Goal: Task Accomplishment & Management: Use online tool/utility

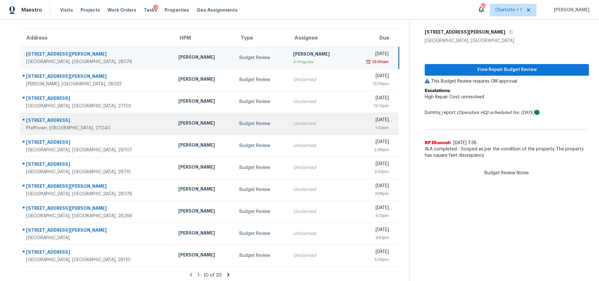
scroll to position [51, 0]
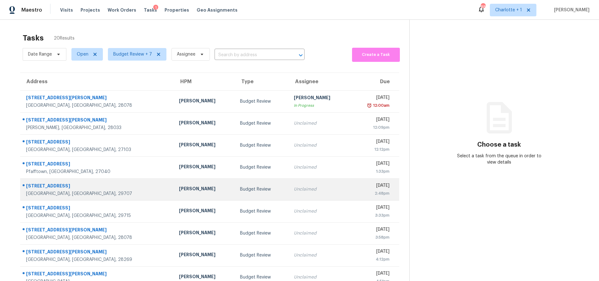
scroll to position [51, 0]
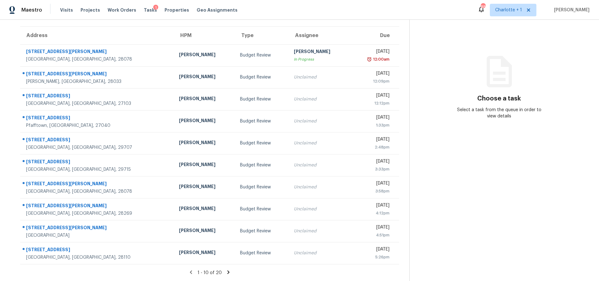
click at [223, 265] on section "Tasks 20 Results Date Range Open Budget Review + 7 Assignee ​ Create a Task Add…" at bounding box center [209, 133] width 399 height 298
click at [226, 270] on icon at bounding box center [229, 273] width 6 height 6
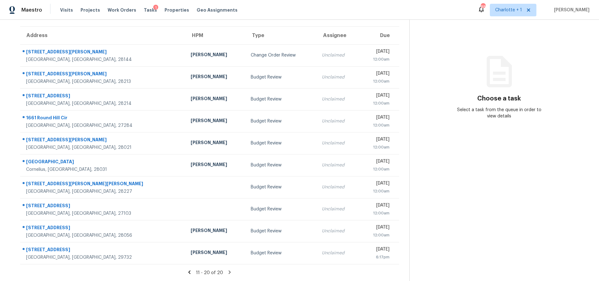
click at [189, 270] on icon at bounding box center [190, 273] width 6 height 6
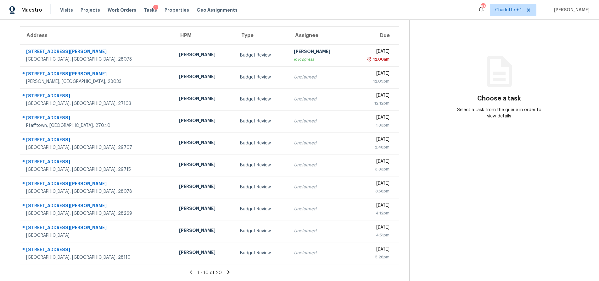
click at [226, 270] on icon at bounding box center [229, 273] width 6 height 6
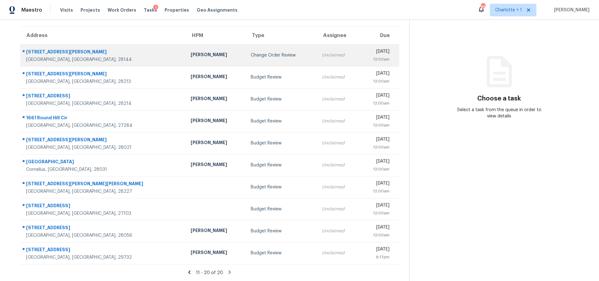
click at [251, 52] on div "Change Order Review" at bounding box center [281, 55] width 61 height 6
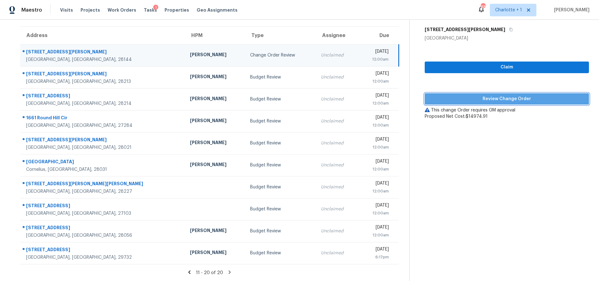
click at [486, 95] on span "Review Change Order" at bounding box center [507, 99] width 154 height 8
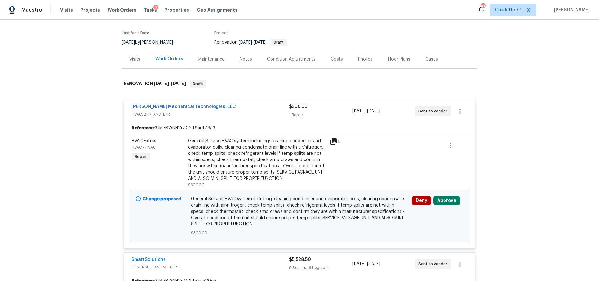
scroll to position [47, 0]
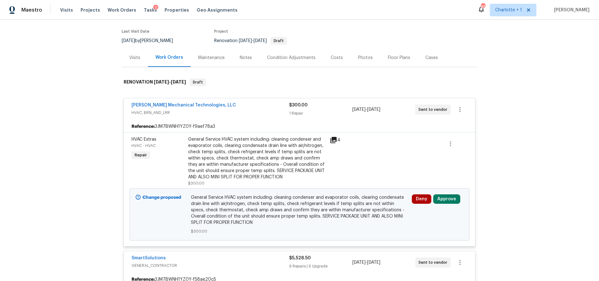
click at [433, 191] on div "Change proposed General Service HVAC system including: cleaning condenser and e…" at bounding box center [300, 215] width 340 height 52
click at [435, 195] on button "Approve" at bounding box center [446, 199] width 27 height 9
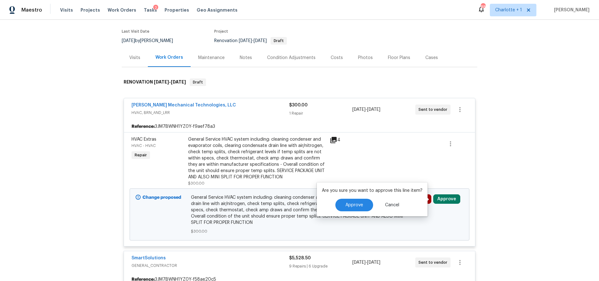
click at [359, 197] on div "Are you sure you want to approve this line item? Approve Cancel" at bounding box center [372, 200] width 111 height 34
click at [356, 203] on button "Approve" at bounding box center [354, 205] width 38 height 13
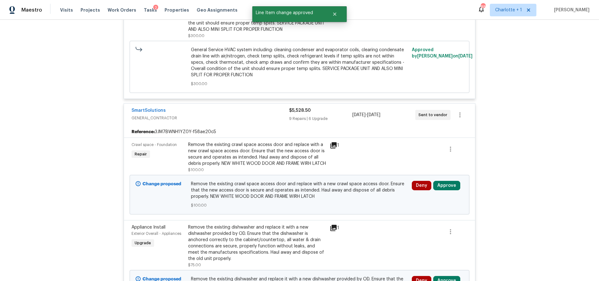
scroll to position [277, 0]
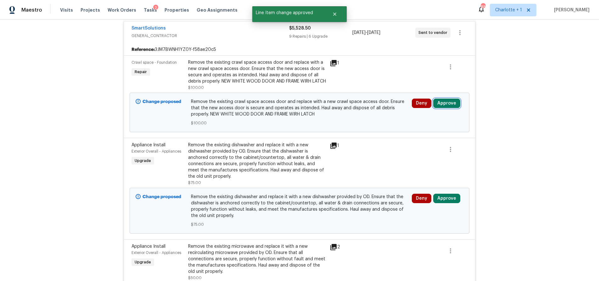
drag, startPoint x: 447, startPoint y: 107, endPoint x: 443, endPoint y: 109, distance: 4.9
click at [447, 107] on button "Approve" at bounding box center [446, 103] width 27 height 9
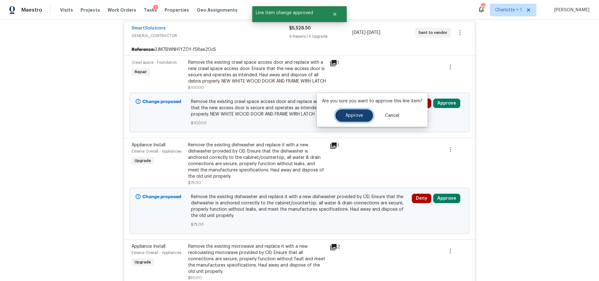
click at [366, 116] on button "Approve" at bounding box center [354, 115] width 38 height 13
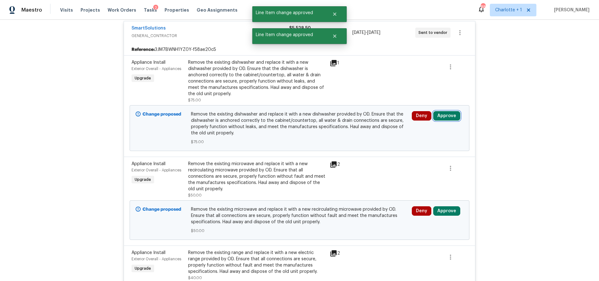
click at [444, 114] on button "Approve" at bounding box center [446, 115] width 27 height 9
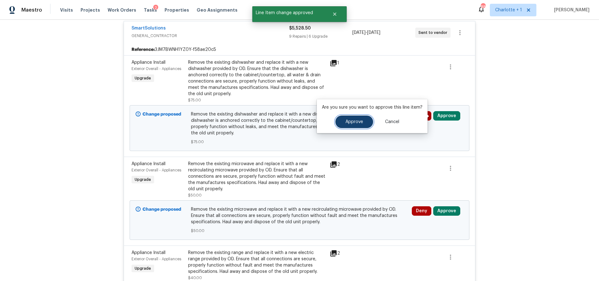
click at [370, 122] on button "Approve" at bounding box center [354, 122] width 38 height 13
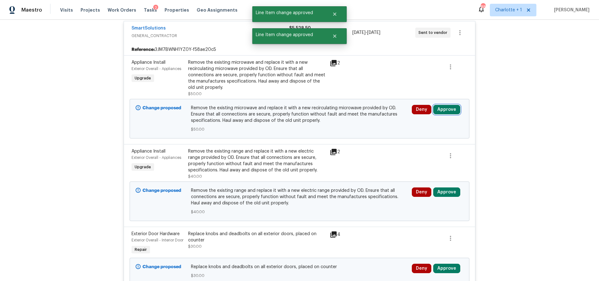
click at [443, 109] on button "Approve" at bounding box center [446, 109] width 27 height 9
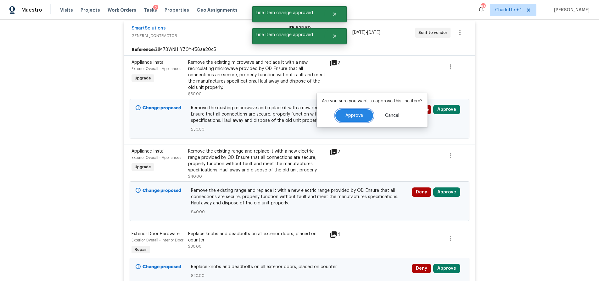
drag, startPoint x: 365, startPoint y: 117, endPoint x: 369, endPoint y: 117, distance: 3.8
click at [365, 117] on button "Approve" at bounding box center [354, 115] width 38 height 13
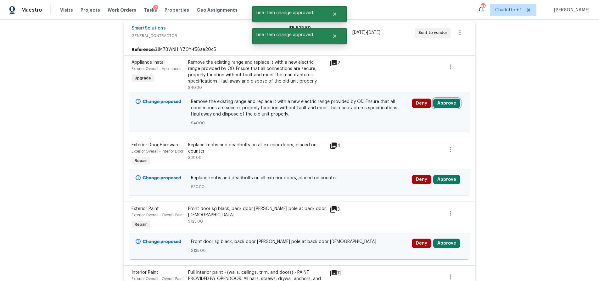
click at [443, 103] on button "Approve" at bounding box center [446, 103] width 27 height 9
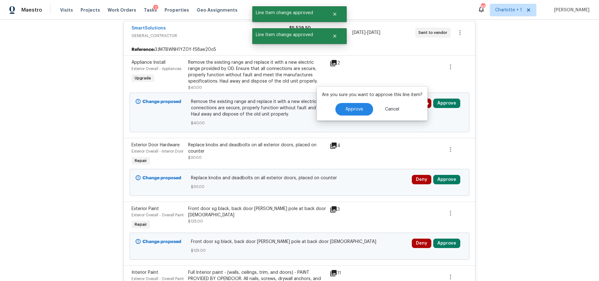
click at [372, 109] on div "Approve Cancel" at bounding box center [372, 109] width 101 height 13
drag, startPoint x: 366, startPoint y: 109, endPoint x: 356, endPoint y: 109, distance: 10.1
click at [365, 109] on button "Approve" at bounding box center [354, 109] width 38 height 13
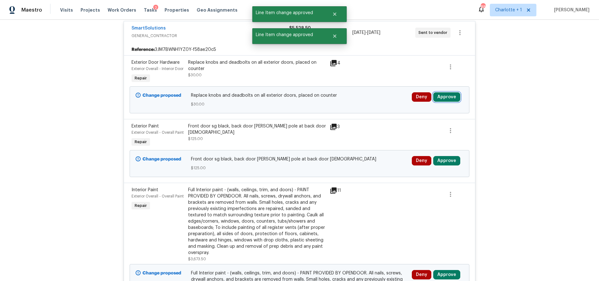
drag, startPoint x: 438, startPoint y: 104, endPoint x: 430, endPoint y: 105, distance: 7.9
click at [438, 102] on button "Approve" at bounding box center [446, 96] width 27 height 9
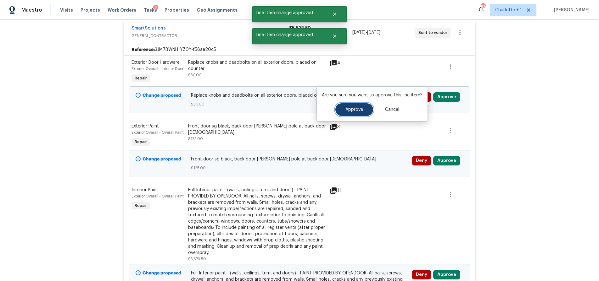
click at [356, 110] on span "Approve" at bounding box center [354, 110] width 18 height 5
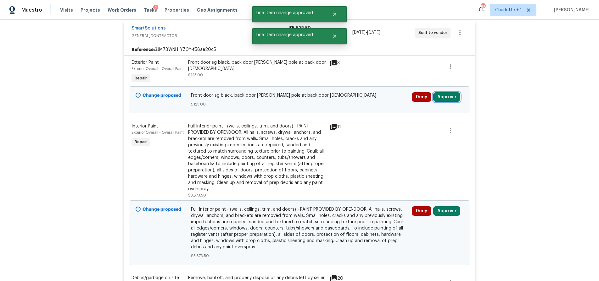
click at [439, 98] on button "Approve" at bounding box center [446, 96] width 27 height 9
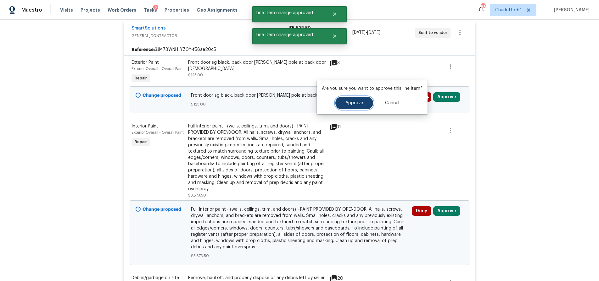
click at [350, 104] on span "Approve" at bounding box center [354, 103] width 18 height 5
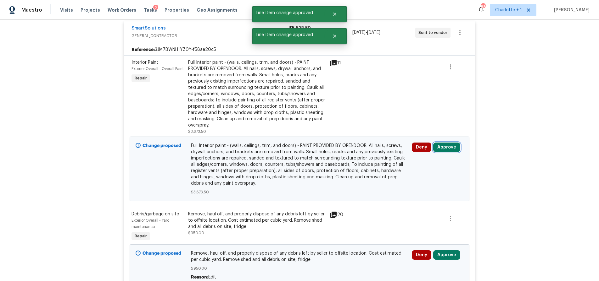
click at [442, 144] on button "Approve" at bounding box center [446, 147] width 27 height 9
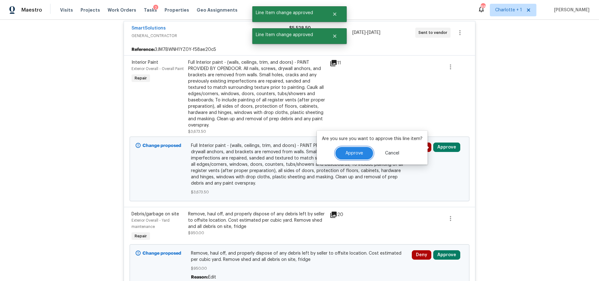
click at [359, 150] on button "Approve" at bounding box center [354, 153] width 38 height 13
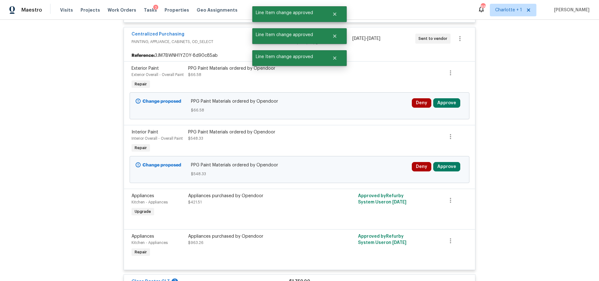
scroll to position [315, 0]
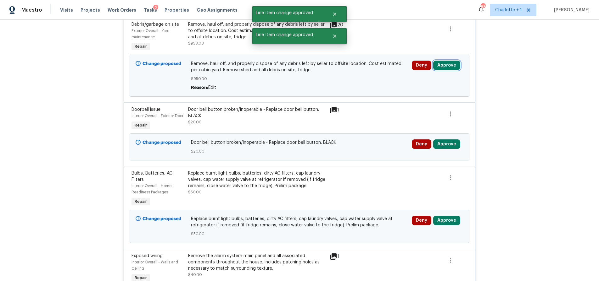
click at [451, 67] on button "Approve" at bounding box center [446, 65] width 27 height 9
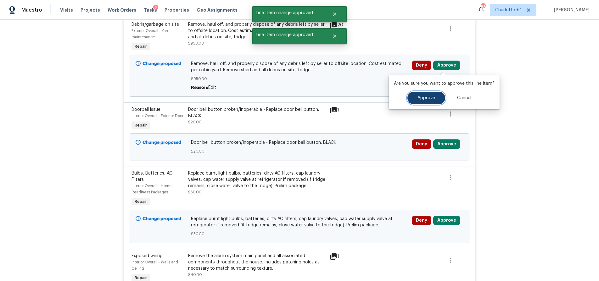
click at [422, 96] on span "Approve" at bounding box center [426, 98] width 18 height 5
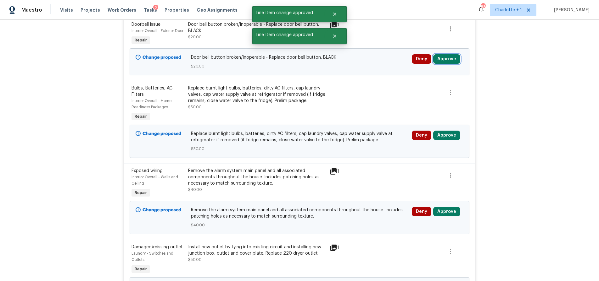
click at [448, 64] on button "Approve" at bounding box center [446, 58] width 27 height 9
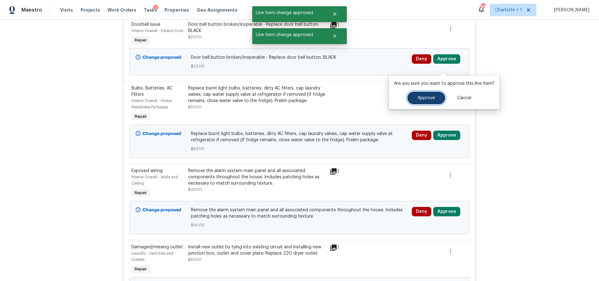
click at [419, 94] on button "Approve" at bounding box center [426, 98] width 38 height 13
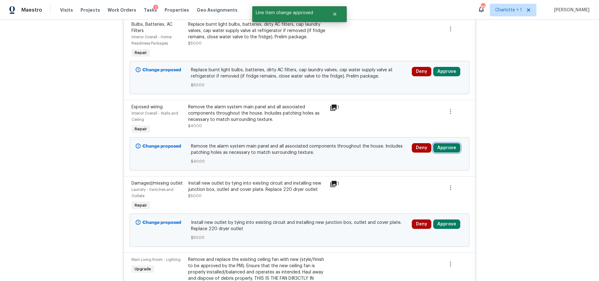
click at [444, 147] on button "Approve" at bounding box center [446, 147] width 27 height 9
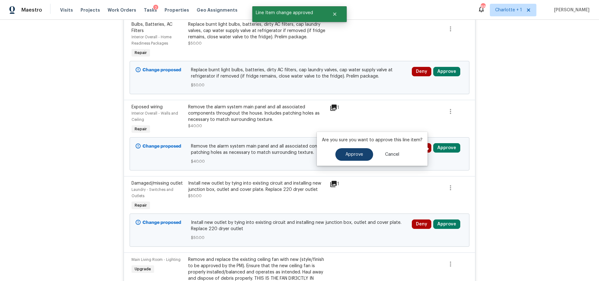
drag, startPoint x: 368, startPoint y: 149, endPoint x: 365, endPoint y: 151, distance: 4.1
click at [368, 149] on div "Approve Cancel" at bounding box center [372, 154] width 101 height 13
click at [364, 152] on button "Approve" at bounding box center [354, 154] width 38 height 13
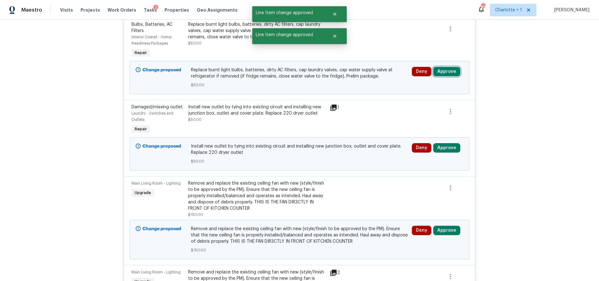
click at [444, 71] on button "Approve" at bounding box center [446, 71] width 27 height 9
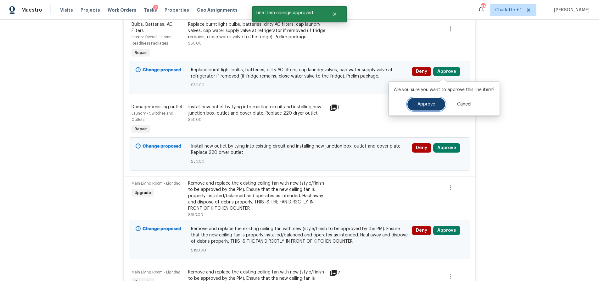
click at [417, 103] on span "Approve" at bounding box center [426, 104] width 18 height 5
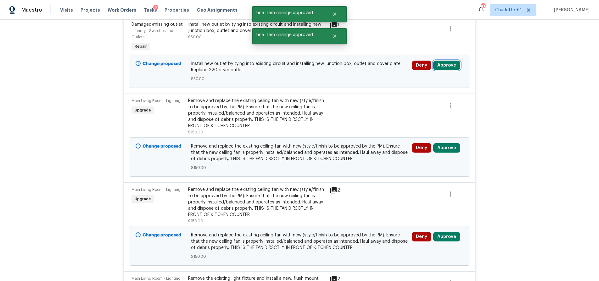
click at [448, 65] on button "Approve" at bounding box center [446, 65] width 27 height 9
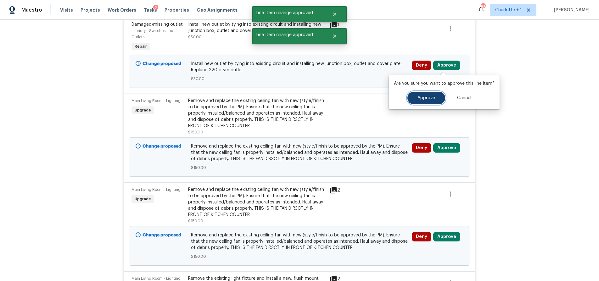
click at [419, 98] on span "Approve" at bounding box center [426, 98] width 18 height 5
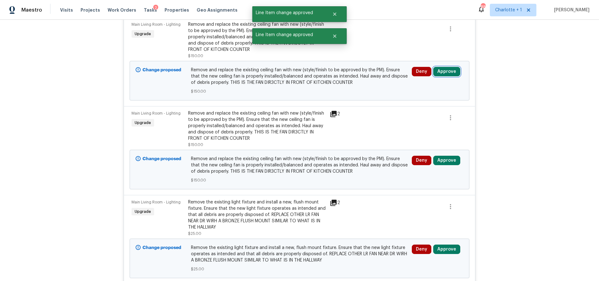
drag, startPoint x: 442, startPoint y: 73, endPoint x: 428, endPoint y: 75, distance: 14.0
click at [442, 73] on button "Approve" at bounding box center [446, 71] width 27 height 9
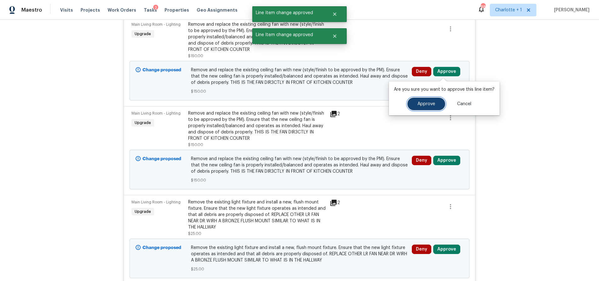
click at [420, 103] on span "Approve" at bounding box center [426, 104] width 18 height 5
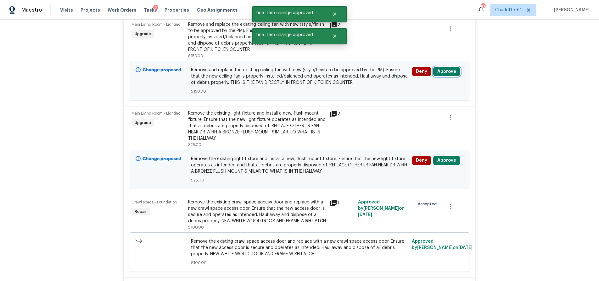
click at [445, 70] on button "Approve" at bounding box center [446, 71] width 27 height 9
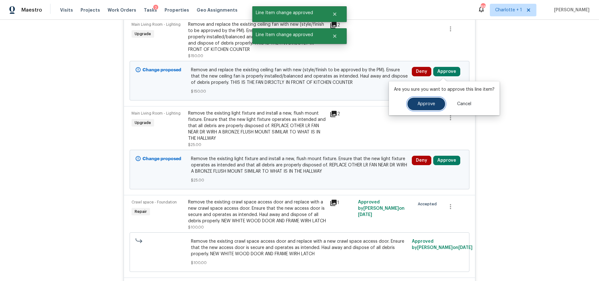
click at [421, 104] on span "Approve" at bounding box center [426, 104] width 18 height 5
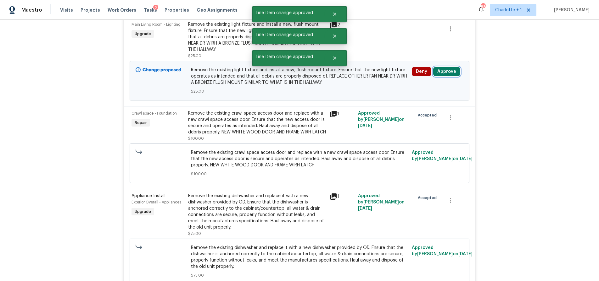
click at [447, 73] on button "Approve" at bounding box center [446, 71] width 27 height 9
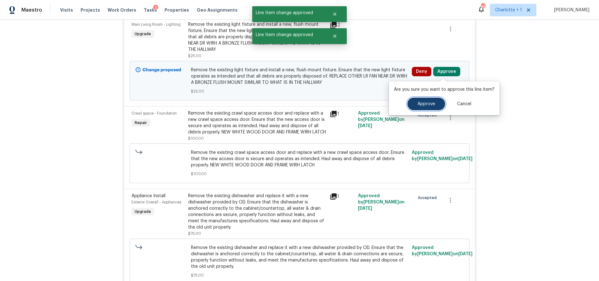
click at [421, 103] on span "Approve" at bounding box center [426, 104] width 18 height 5
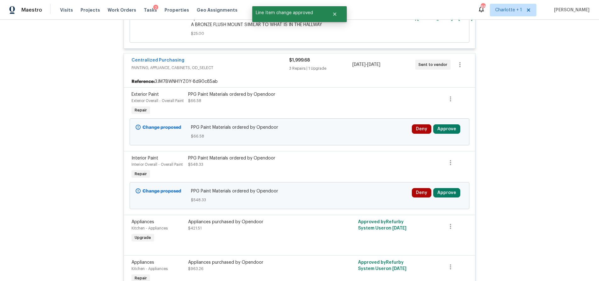
scroll to position [1572, 0]
click at [443, 133] on button "Approve" at bounding box center [446, 128] width 27 height 9
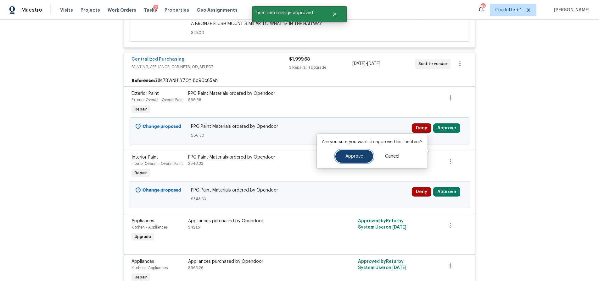
click at [359, 158] on span "Approve" at bounding box center [354, 156] width 18 height 5
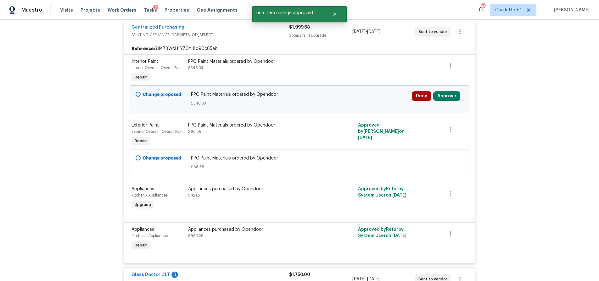
scroll to position [1606, 0]
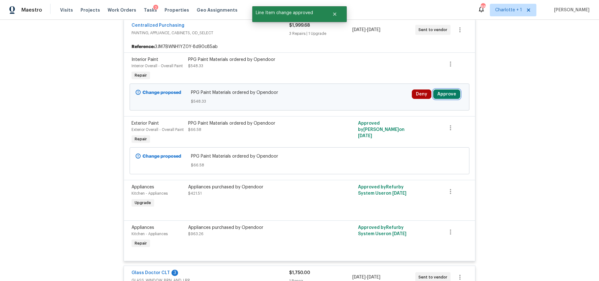
click at [443, 99] on button "Approve" at bounding box center [446, 94] width 27 height 9
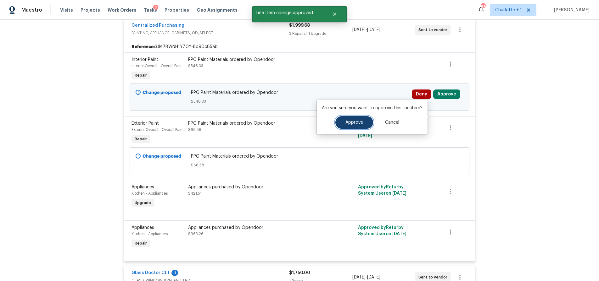
click at [356, 123] on span "Approve" at bounding box center [354, 122] width 18 height 5
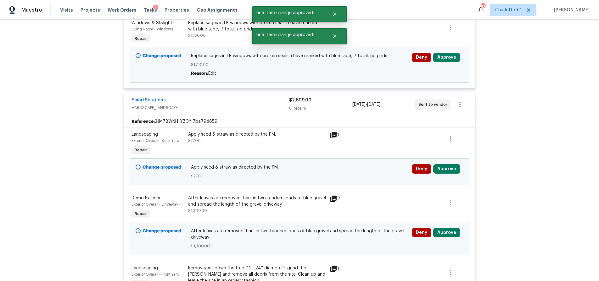
scroll to position [1893, 0]
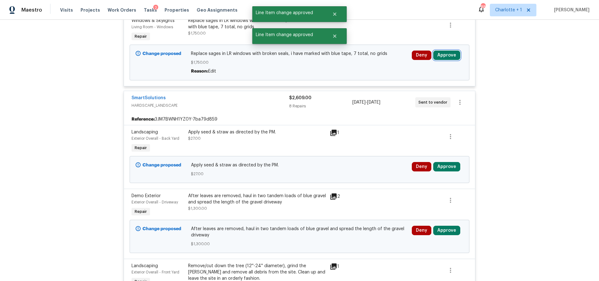
click at [439, 60] on button "Approve" at bounding box center [446, 55] width 27 height 9
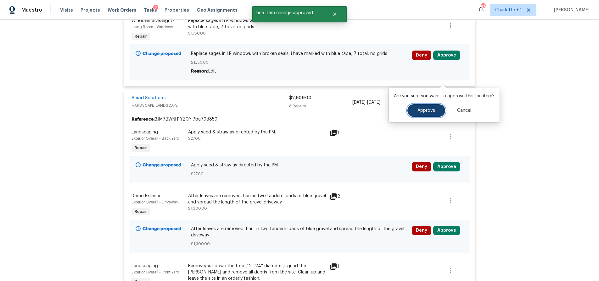
click at [420, 107] on button "Approve" at bounding box center [426, 110] width 38 height 13
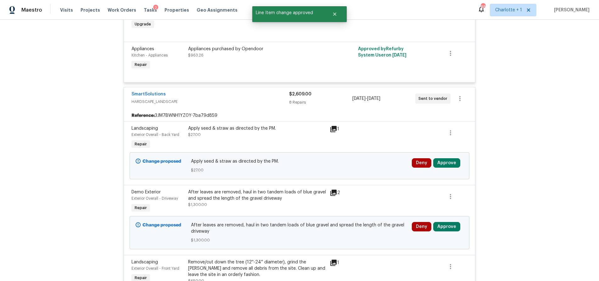
scroll to position [1902, 0]
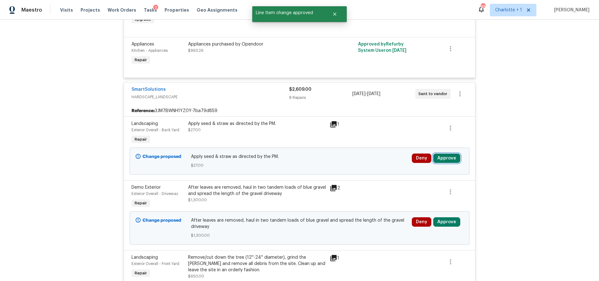
click at [450, 163] on button "Approve" at bounding box center [446, 158] width 27 height 9
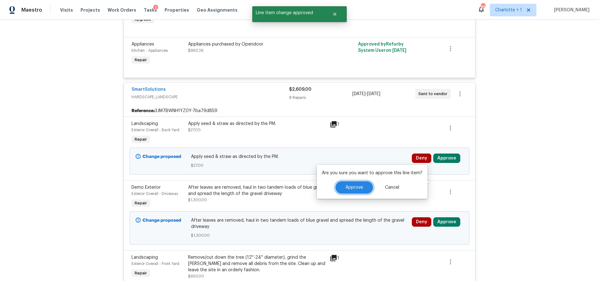
click at [349, 187] on span "Approve" at bounding box center [354, 188] width 18 height 5
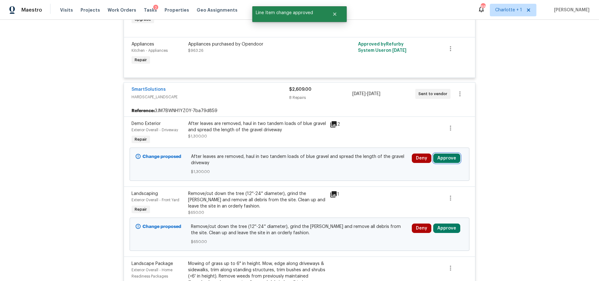
click at [438, 163] on button "Approve" at bounding box center [446, 158] width 27 height 9
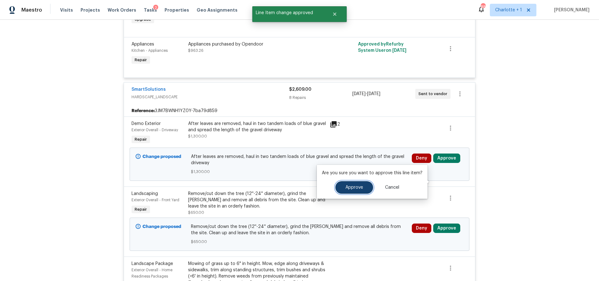
click at [348, 191] on button "Approve" at bounding box center [354, 187] width 38 height 13
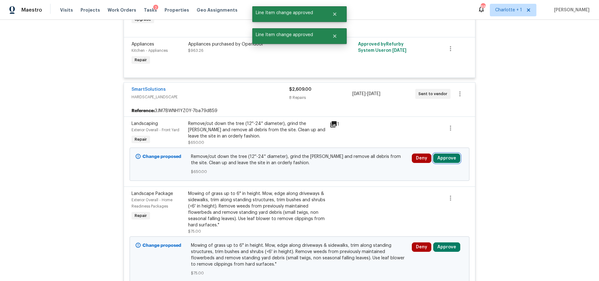
click at [439, 163] on button "Approve" at bounding box center [446, 158] width 27 height 9
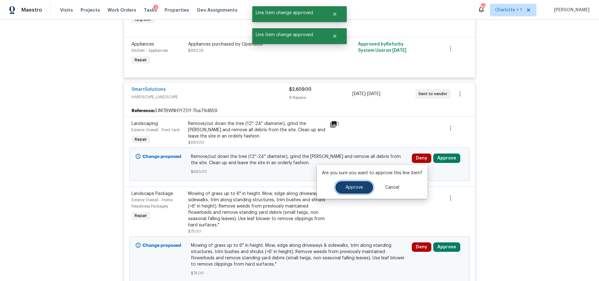
click at [357, 187] on span "Approve" at bounding box center [354, 188] width 18 height 5
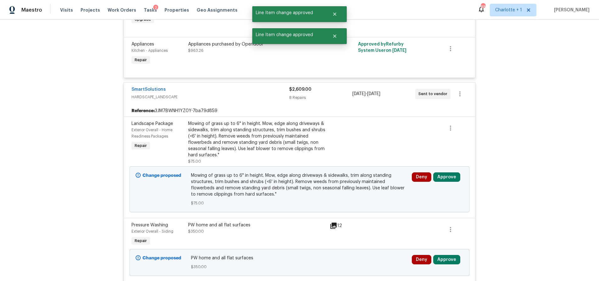
scroll to position [1940, 0]
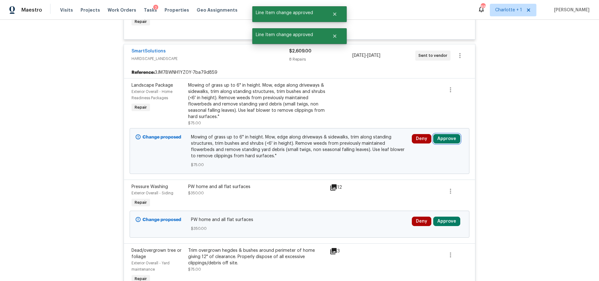
click at [444, 144] on button "Approve" at bounding box center [446, 138] width 27 height 9
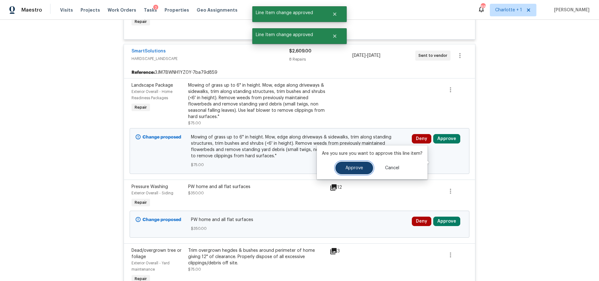
click at [356, 168] on span "Approve" at bounding box center [354, 168] width 18 height 5
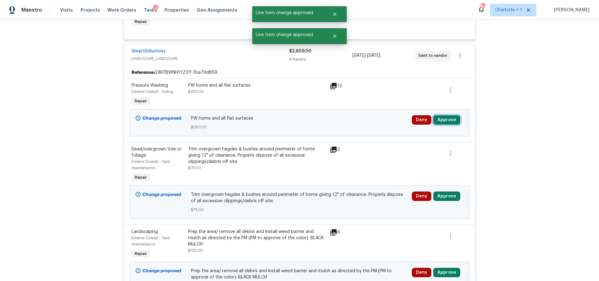
drag, startPoint x: 453, startPoint y: 143, endPoint x: 439, endPoint y: 146, distance: 13.9
click at [453, 125] on button "Approve" at bounding box center [446, 119] width 27 height 9
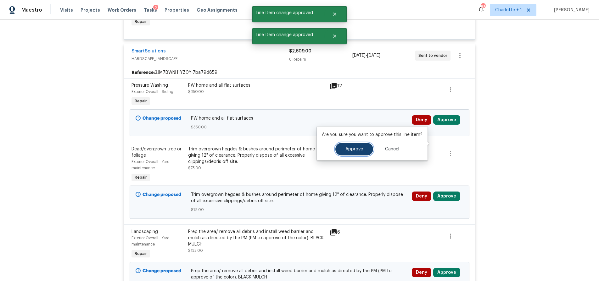
click at [358, 150] on span "Approve" at bounding box center [354, 149] width 18 height 5
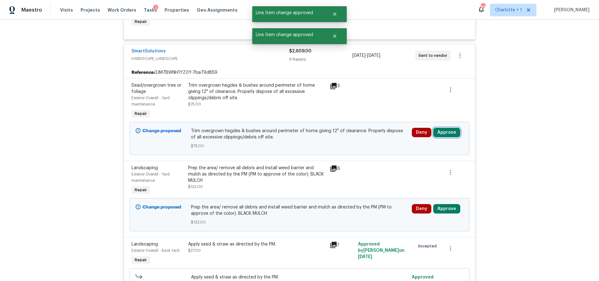
click at [441, 137] on button "Approve" at bounding box center [446, 132] width 27 height 9
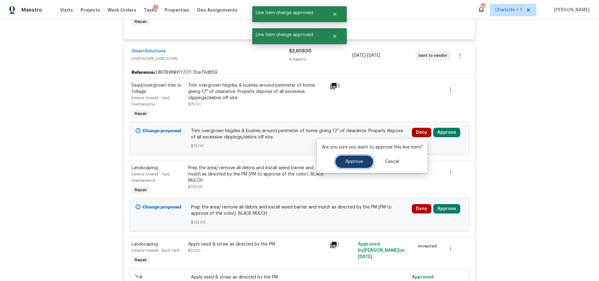
click at [359, 161] on span "Approve" at bounding box center [354, 162] width 18 height 5
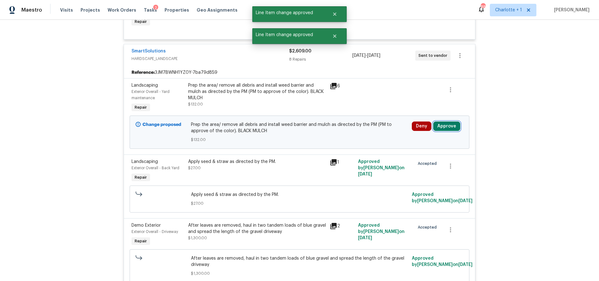
click at [448, 131] on button "Approve" at bounding box center [446, 126] width 27 height 9
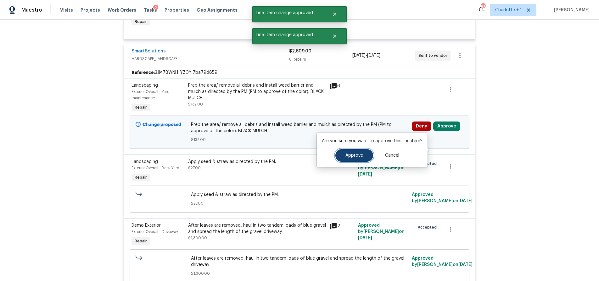
click at [359, 157] on span "Approve" at bounding box center [354, 155] width 18 height 5
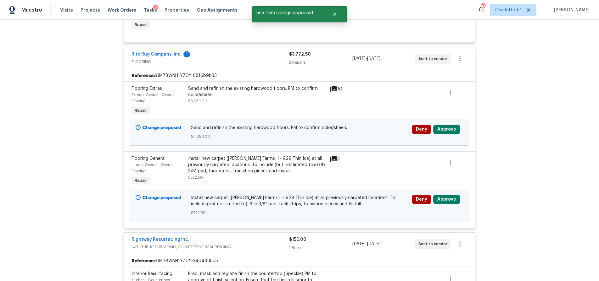
scroll to position [2629, 0]
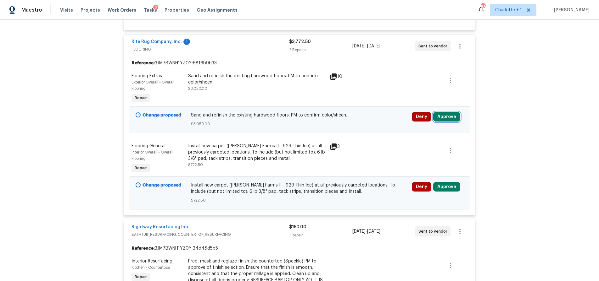
click at [443, 122] on button "Approve" at bounding box center [446, 116] width 27 height 9
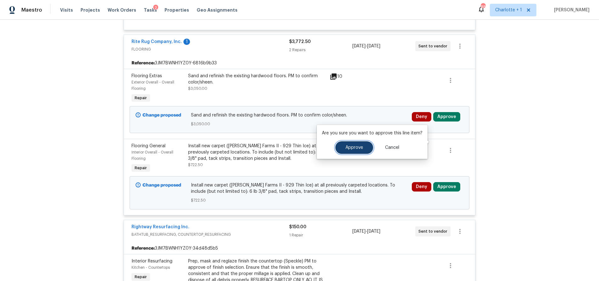
click at [364, 146] on button "Approve" at bounding box center [354, 148] width 38 height 13
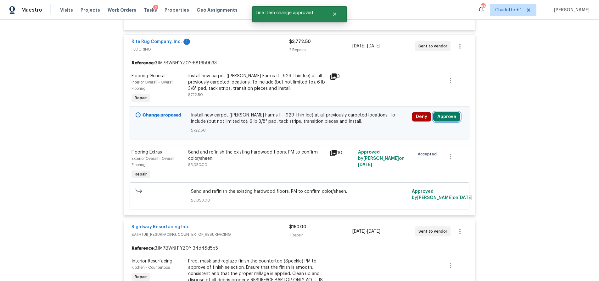
click at [441, 122] on button "Approve" at bounding box center [446, 116] width 27 height 9
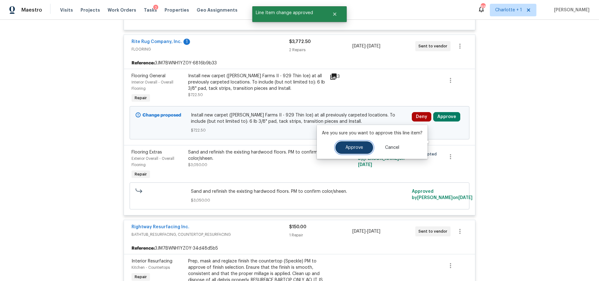
click at [353, 146] on span "Approve" at bounding box center [354, 148] width 18 height 5
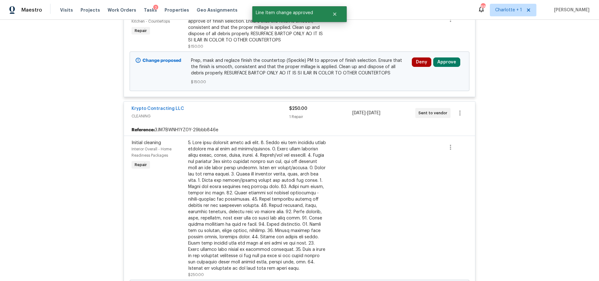
scroll to position [2876, 0]
click at [447, 67] on button "Approve" at bounding box center [446, 61] width 27 height 9
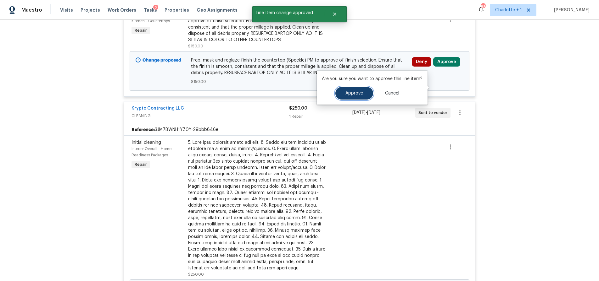
click at [358, 90] on button "Approve" at bounding box center [354, 93] width 38 height 13
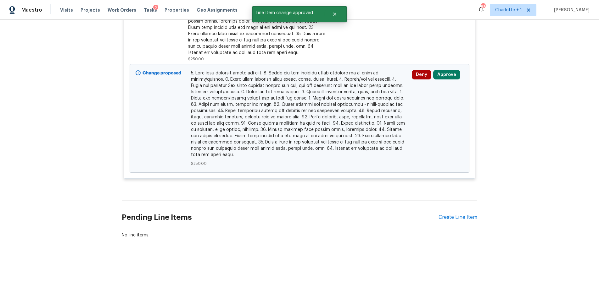
scroll to position [3122, 0]
click at [439, 71] on button "Approve" at bounding box center [446, 74] width 27 height 9
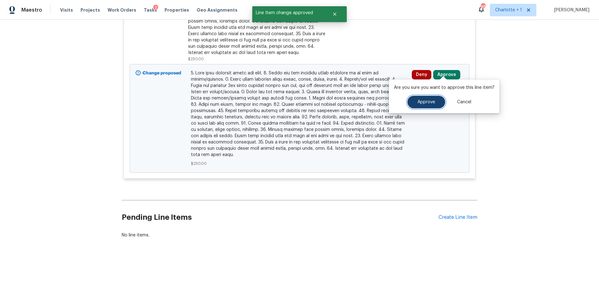
click at [424, 103] on span "Approve" at bounding box center [426, 102] width 18 height 5
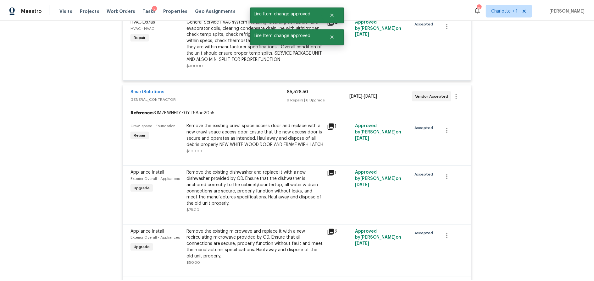
scroll to position [0, 0]
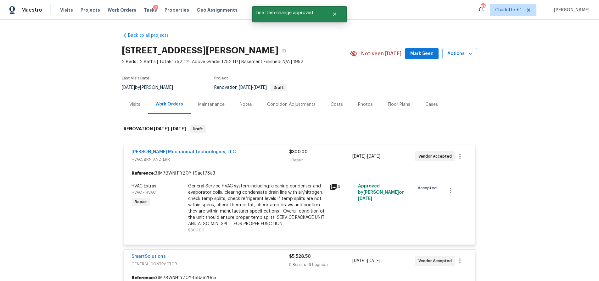
click at [341, 98] on div "Costs" at bounding box center [336, 104] width 27 height 19
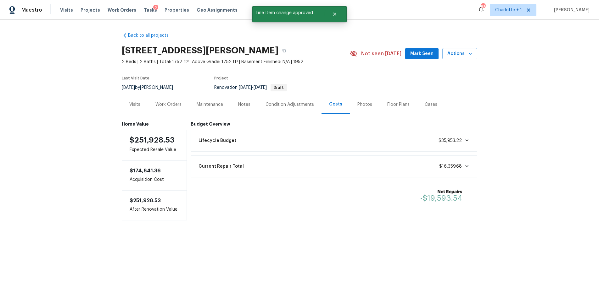
click at [497, 97] on div "Back to all projects 621 N Craige St, Salisbury, NC 28144 2 Beds | 2 Baths | To…" at bounding box center [299, 139] width 599 height 239
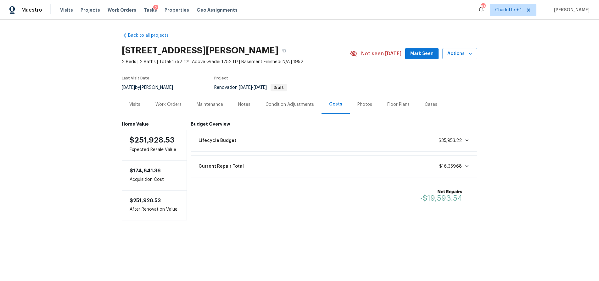
click at [238, 103] on div "Notes" at bounding box center [244, 105] width 12 height 6
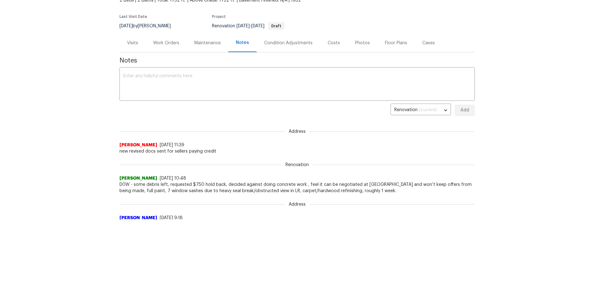
click at [314, 46] on div "Condition Adjustments" at bounding box center [289, 43] width 64 height 19
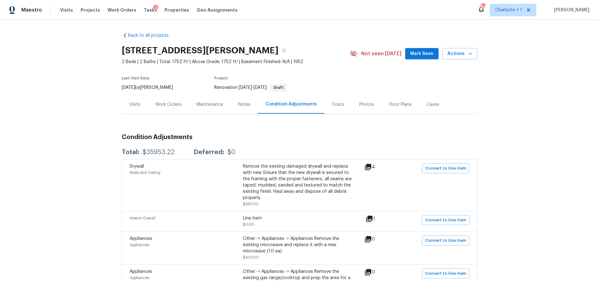
click at [148, 103] on div "Work Orders" at bounding box center [168, 104] width 41 height 19
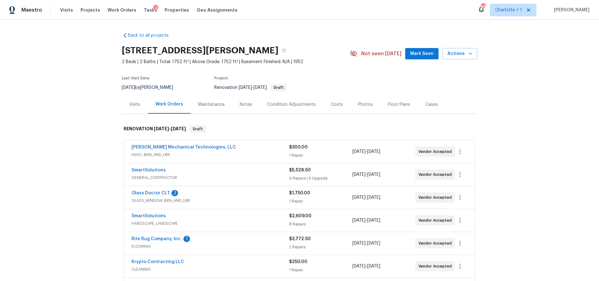
click at [135, 105] on div "Visits" at bounding box center [134, 105] width 11 height 6
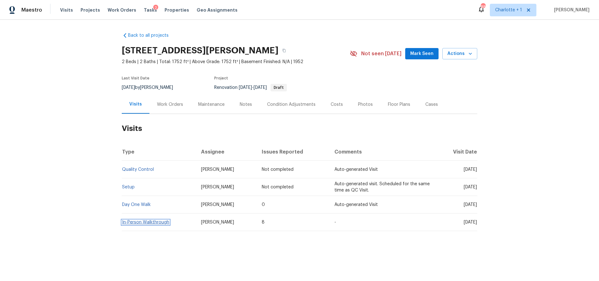
click at [140, 223] on link "In-Person Walkthrough" at bounding box center [145, 222] width 47 height 4
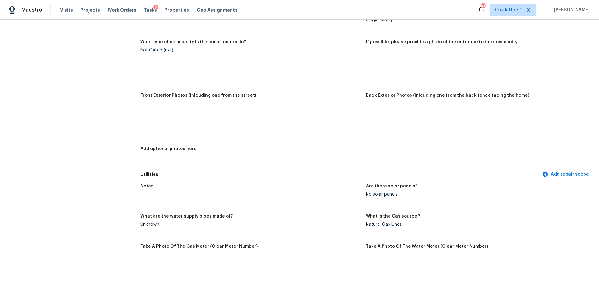
scroll to position [263, 0]
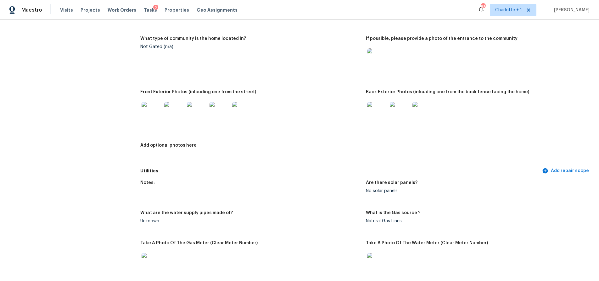
click at [143, 112] on img at bounding box center [152, 112] width 20 height 20
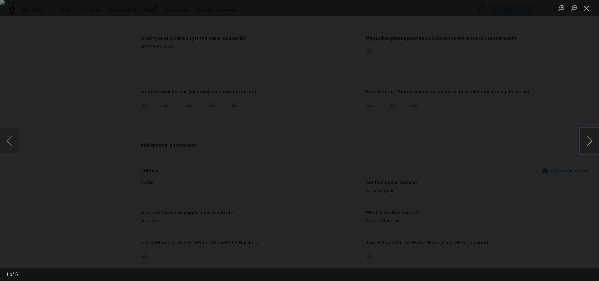
click at [588, 142] on button "Next image" at bounding box center [589, 140] width 19 height 25
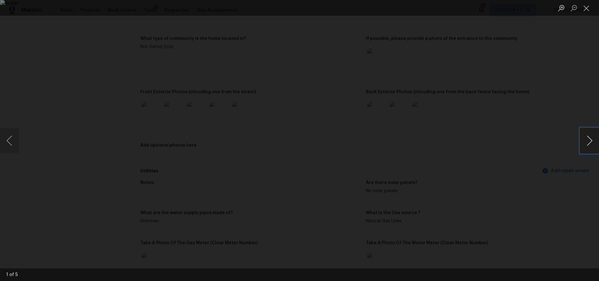
click at [588, 142] on button "Next image" at bounding box center [589, 140] width 19 height 25
drag, startPoint x: 549, startPoint y: 87, endPoint x: 489, endPoint y: 85, distance: 60.4
click at [549, 87] on div "Lightbox" at bounding box center [299, 140] width 599 height 281
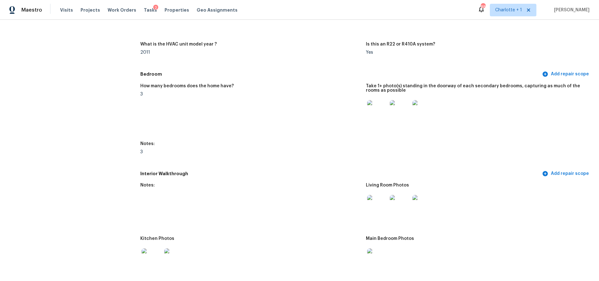
scroll to position [636, 0]
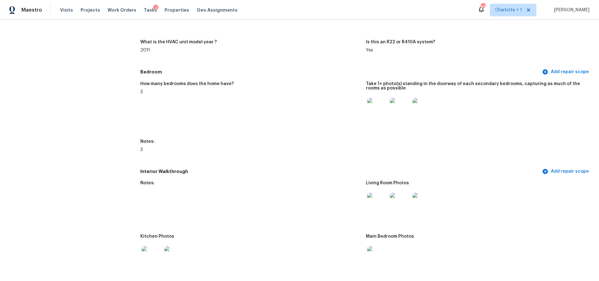
click at [376, 113] on img at bounding box center [377, 108] width 20 height 20
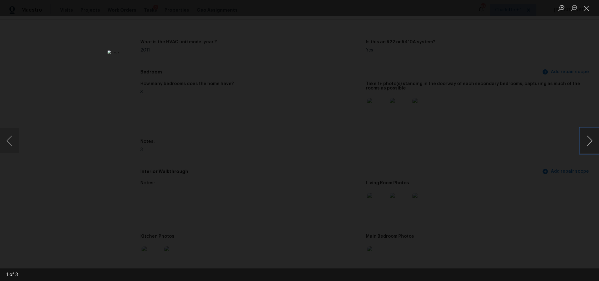
click at [588, 140] on button "Next image" at bounding box center [589, 140] width 19 height 25
click at [587, 140] on button "Next image" at bounding box center [589, 140] width 19 height 25
click at [478, 62] on div "Lightbox" at bounding box center [299, 140] width 599 height 281
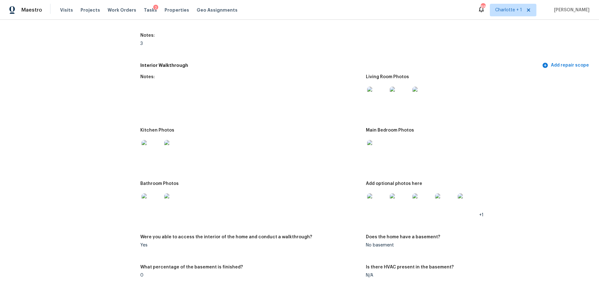
scroll to position [766, 0]
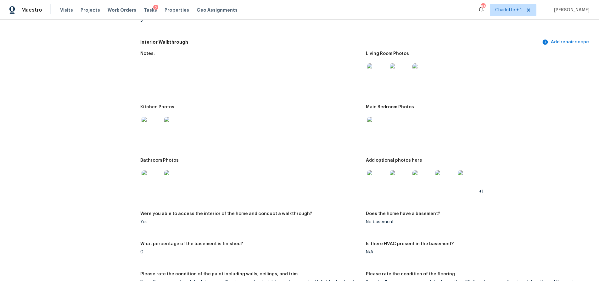
click at [377, 177] on img at bounding box center [377, 180] width 20 height 20
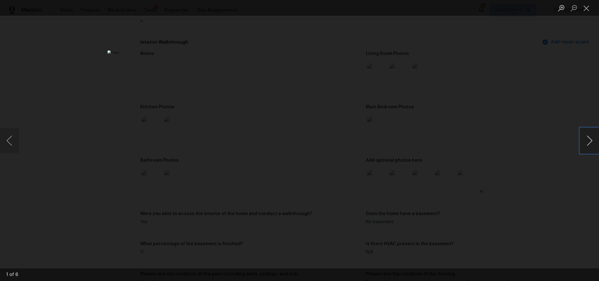
click at [589, 141] on button "Next image" at bounding box center [589, 140] width 19 height 25
click at [534, 95] on div "Lightbox" at bounding box center [299, 140] width 599 height 281
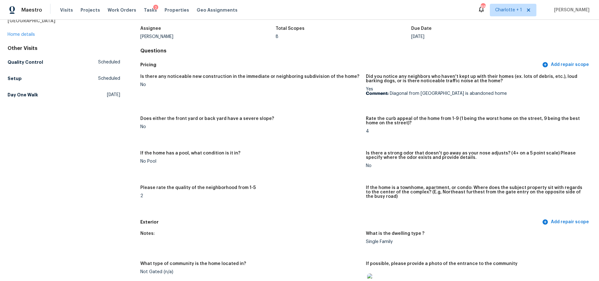
scroll to position [0, 0]
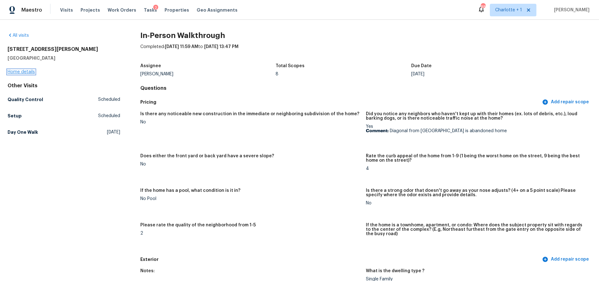
click at [25, 70] on link "Home details" at bounding box center [21, 72] width 27 height 4
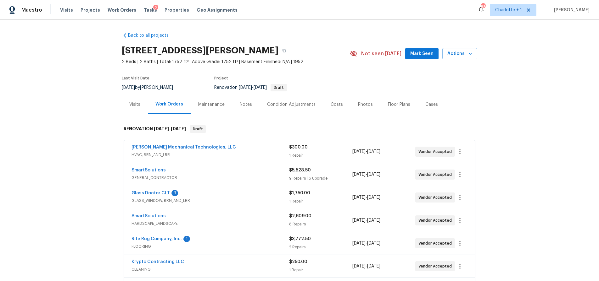
click at [138, 105] on div "Visits" at bounding box center [135, 104] width 26 height 19
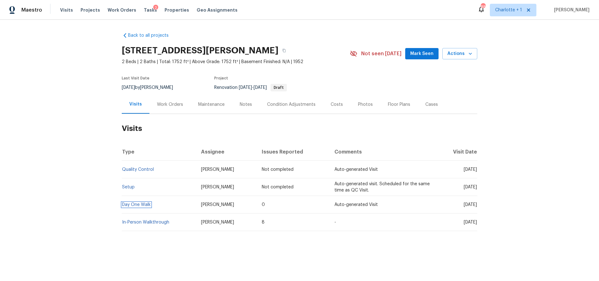
click at [142, 204] on link "Day One Walk" at bounding box center [136, 205] width 29 height 4
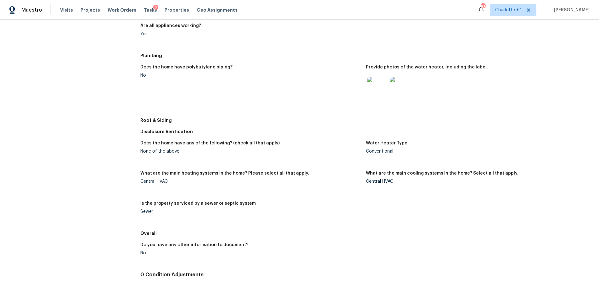
scroll to position [258, 0]
click at [384, 85] on div at bounding box center [377, 88] width 23 height 28
click at [377, 86] on img at bounding box center [377, 88] width 20 height 20
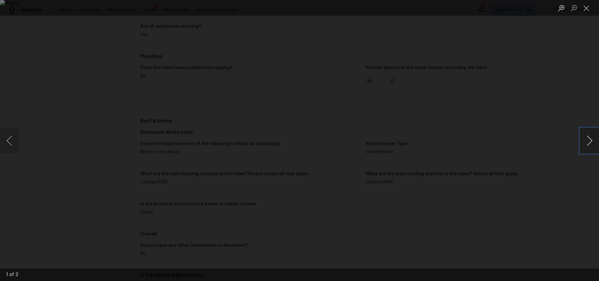
click at [588, 140] on button "Next image" at bounding box center [589, 140] width 19 height 25
click at [571, 79] on div "Lightbox" at bounding box center [299, 140] width 599 height 281
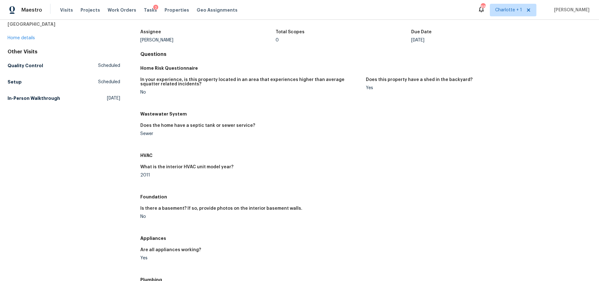
scroll to position [0, 0]
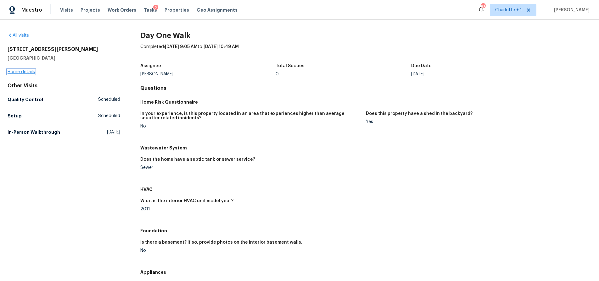
click at [24, 70] on link "Home details" at bounding box center [21, 72] width 27 height 4
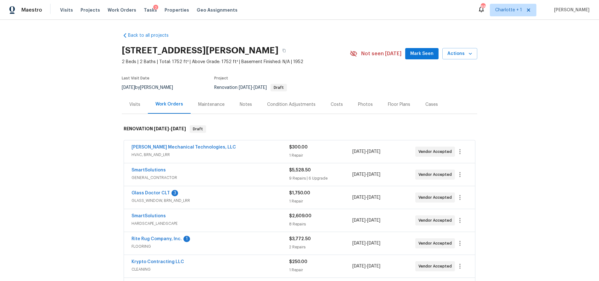
click at [339, 103] on div "Costs" at bounding box center [336, 104] width 27 height 19
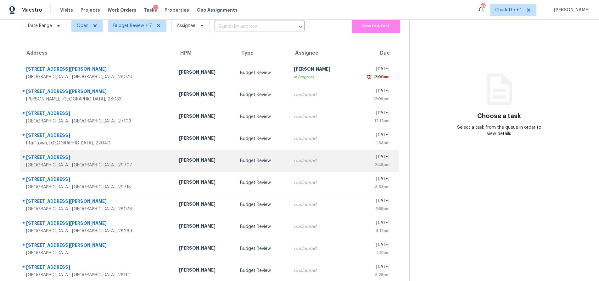
scroll to position [30, 0]
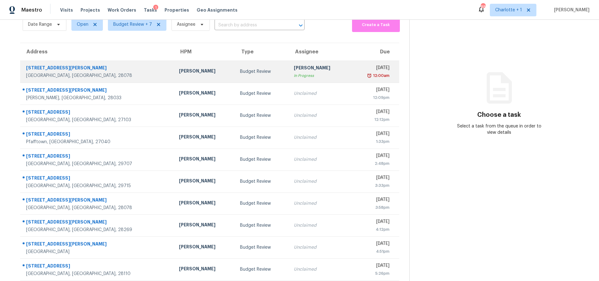
click at [92, 77] on div "[GEOGRAPHIC_DATA], [GEOGRAPHIC_DATA], 28078" at bounding box center [97, 76] width 143 height 6
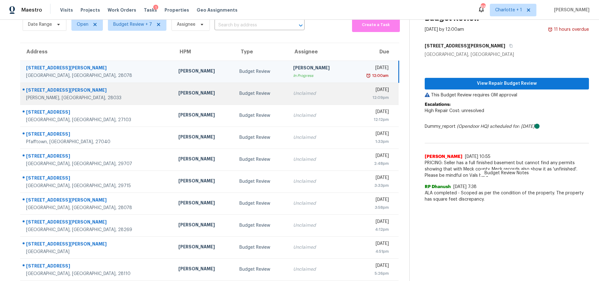
click at [187, 91] on div "[PERSON_NAME]" at bounding box center [203, 94] width 51 height 8
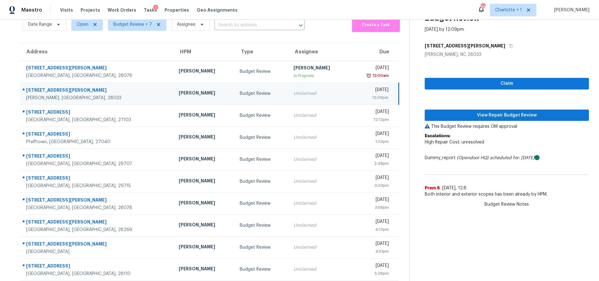
click at [461, 121] on div "Claim View Repair Budget Review This Budget Review requires GM approval Escalat…" at bounding box center [507, 129] width 164 height 143
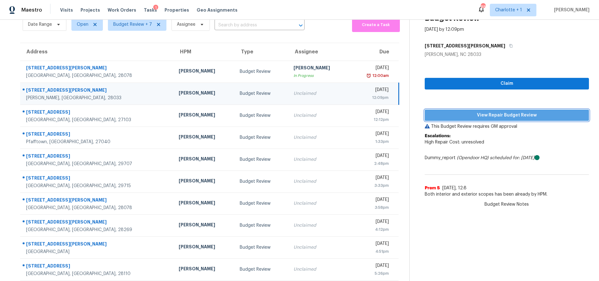
click at [462, 120] on button "View Repair Budget Review" at bounding box center [507, 116] width 164 height 12
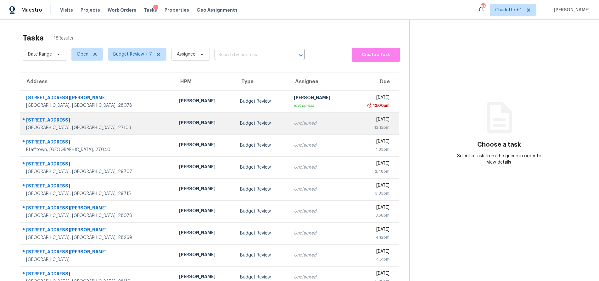
click at [104, 124] on div "[STREET_ADDRESS]" at bounding box center [97, 121] width 143 height 8
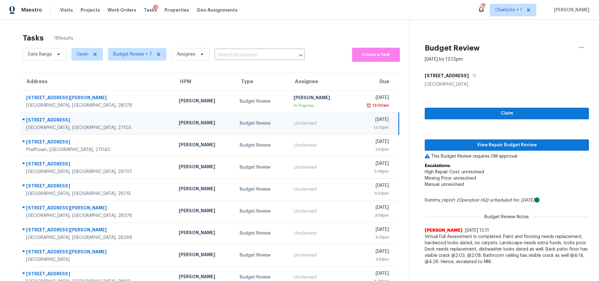
scroll to position [5, 0]
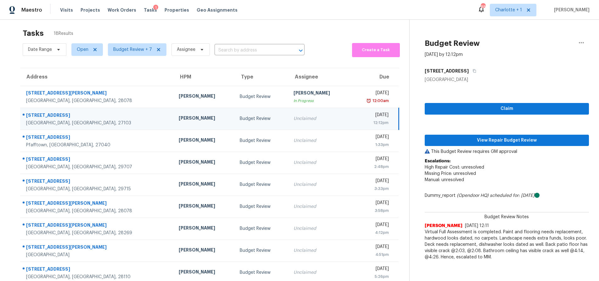
click at [79, 116] on div "[STREET_ADDRESS]" at bounding box center [97, 116] width 142 height 8
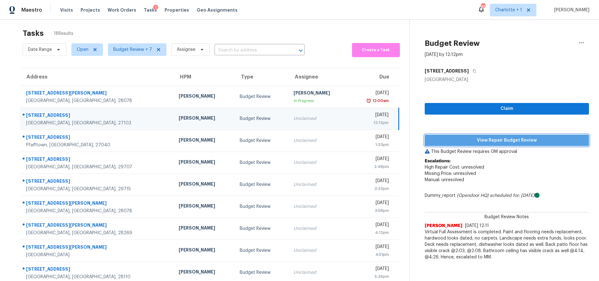
click at [479, 142] on span "View Repair Budget Review" at bounding box center [507, 141] width 154 height 8
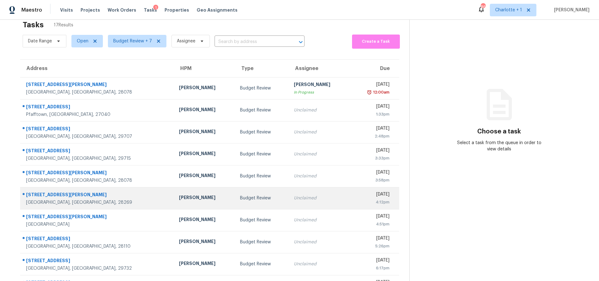
scroll to position [51, 0]
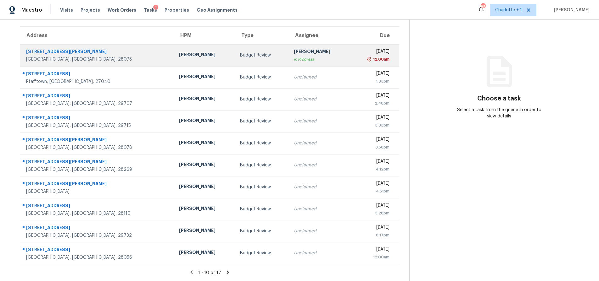
click at [174, 46] on td "[PERSON_NAME]" at bounding box center [204, 55] width 61 height 22
